Goal: Find specific page/section: Find specific page/section

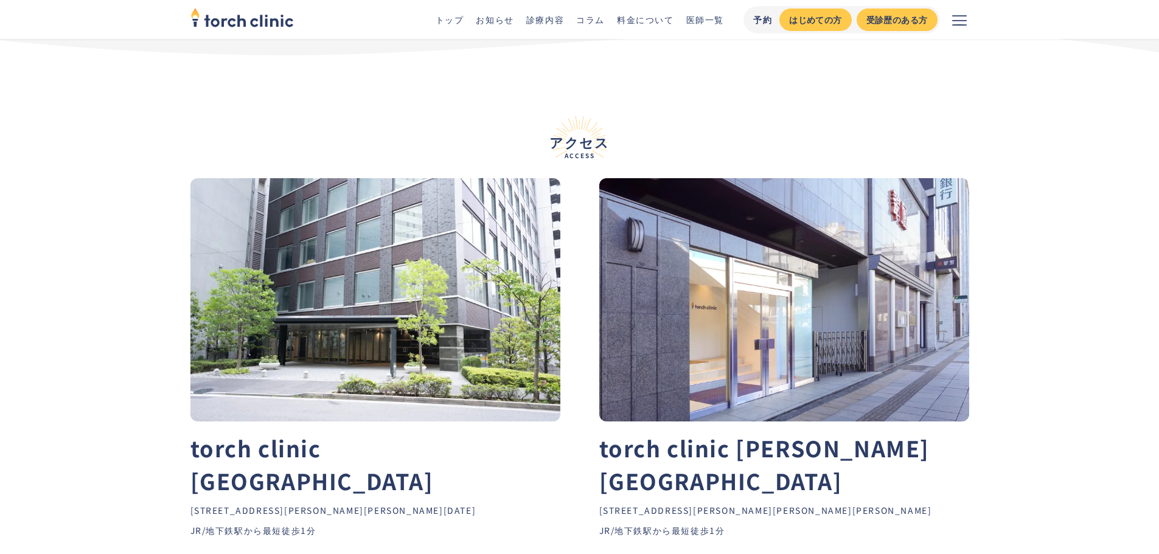
scroll to position [5352, 0]
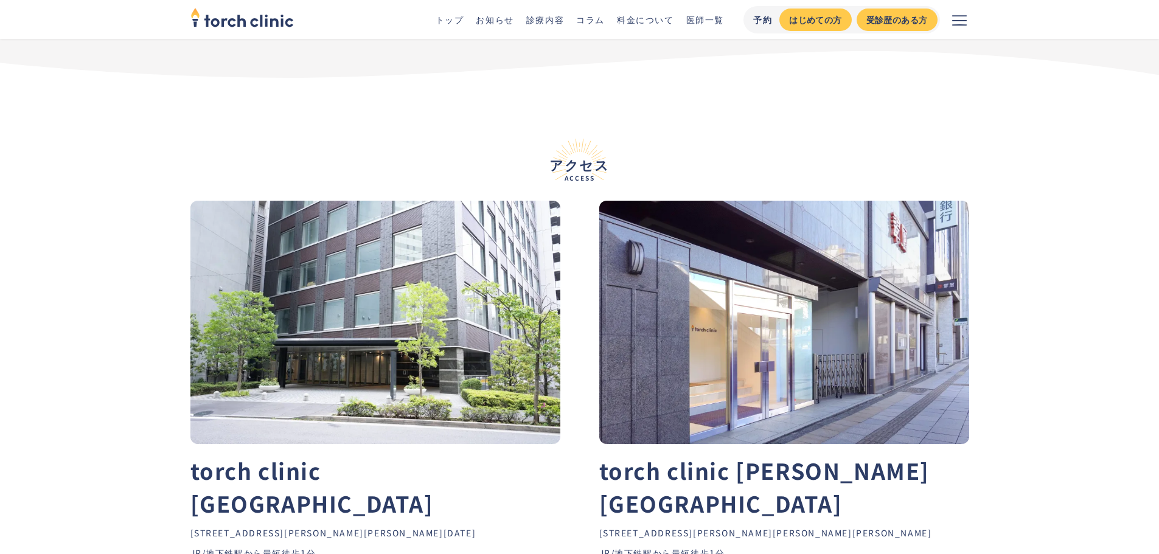
click at [738, 469] on div "torch clinic 上野院" at bounding box center [784, 487] width 370 height 66
click at [979, 349] on section "アクセス Access torch clinic 恵比寿院 〒150-0013 東京都渋谷区恵比寿4-3-14 恵比寿SSビル8F JR/地下鉄駅から最短徒歩…" at bounding box center [579, 358] width 1159 height 524
click at [791, 386] on img at bounding box center [784, 322] width 370 height 243
click at [341, 291] on img at bounding box center [375, 322] width 370 height 243
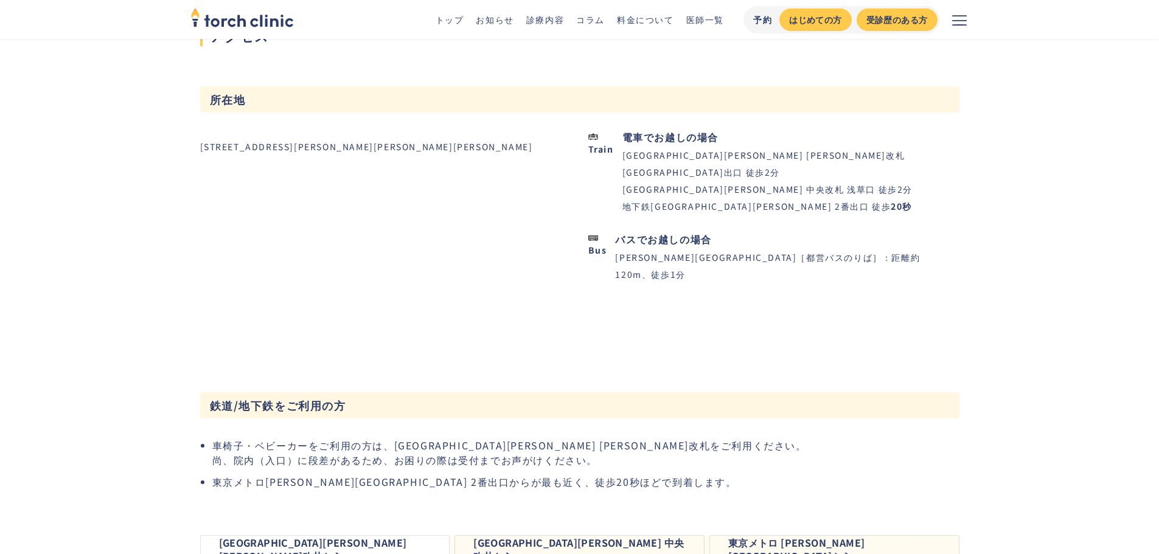
drag, startPoint x: 528, startPoint y: 386, endPoint x: 525, endPoint y: 380, distance: 7.3
